Goal: Information Seeking & Learning: Learn about a topic

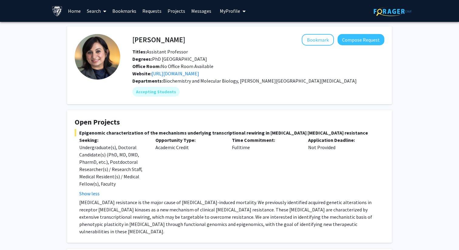
click at [175, 9] on link "Projects" at bounding box center [177, 10] width 24 height 21
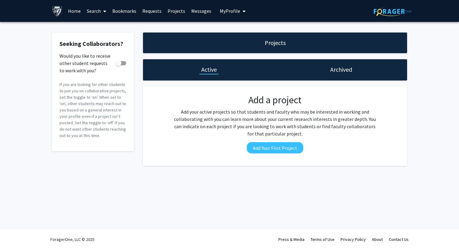
click at [98, 10] on link "Search" at bounding box center [96, 10] width 25 height 21
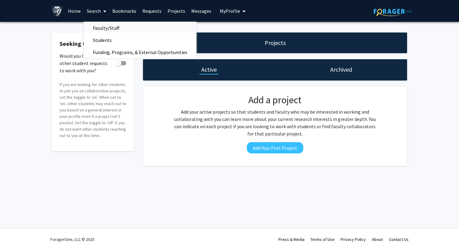
click at [101, 30] on span "Faculty/Staff" at bounding box center [106, 28] width 45 height 12
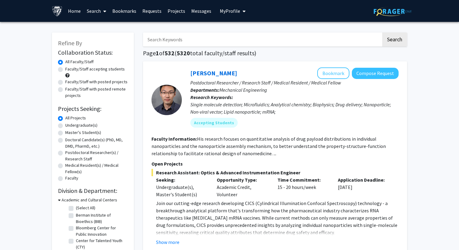
click at [65, 126] on label "Undergraduate(s)" at bounding box center [81, 125] width 32 height 6
click at [65, 126] on input "Undergraduate(s)" at bounding box center [67, 124] width 4 height 4
radio input "true"
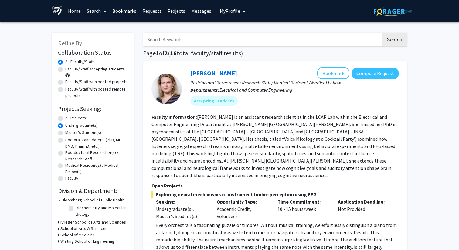
click at [65, 70] on label "Faculty/Staff accepting students" at bounding box center [94, 69] width 59 height 6
click at [65, 70] on input "Faculty/Staff accepting students" at bounding box center [67, 68] width 4 height 4
radio input "true"
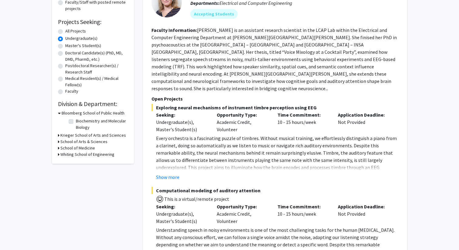
scroll to position [123, 0]
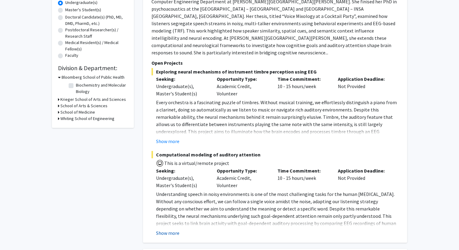
click at [172, 229] on button "Show more" at bounding box center [167, 232] width 23 height 7
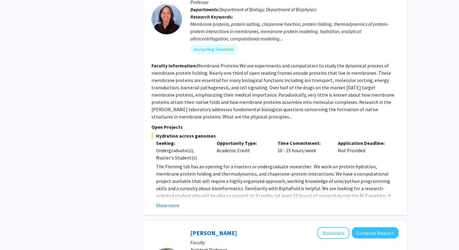
scroll to position [2703, 0]
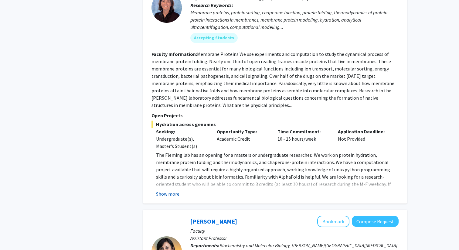
click at [174, 190] on button "Show more" at bounding box center [167, 193] width 23 height 7
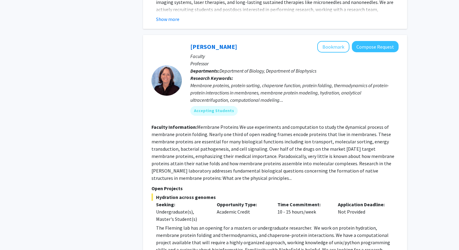
scroll to position [2617, 0]
